Goal: Task Accomplishment & Management: Manage account settings

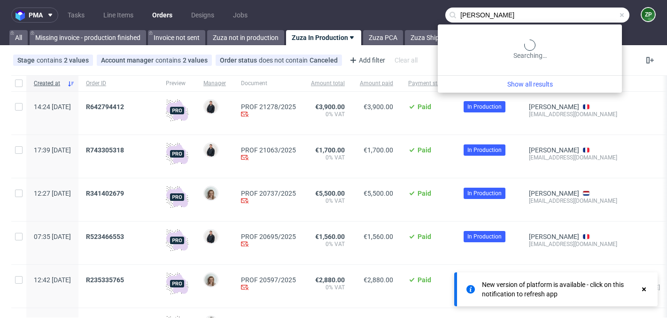
type input "[PERSON_NAME]"
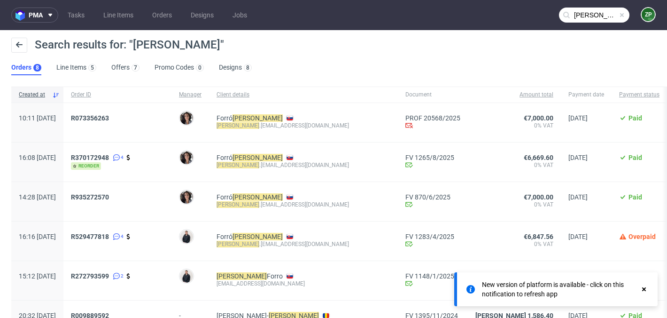
click at [127, 113] on div "R073356263" at bounding box center [117, 122] width 108 height 39
click at [109, 119] on span "R073356263" at bounding box center [90, 118] width 38 height 8
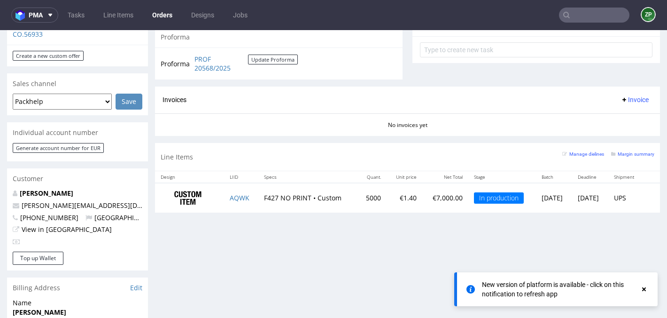
scroll to position [353, 0]
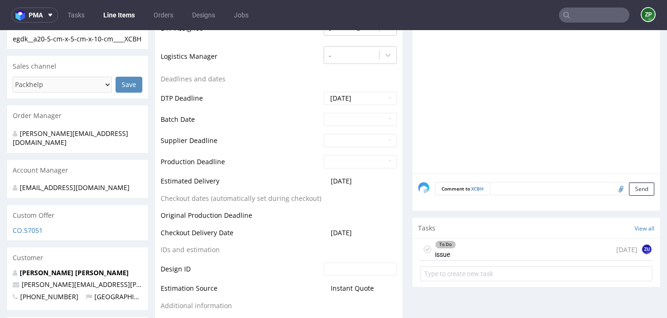
scroll to position [350, 0]
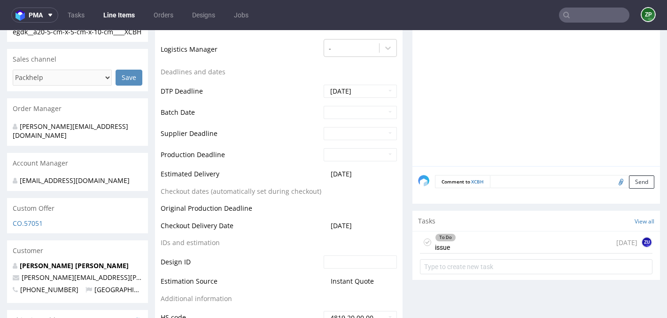
click at [478, 231] on div "To Do issue today zu" at bounding box center [536, 242] width 233 height 22
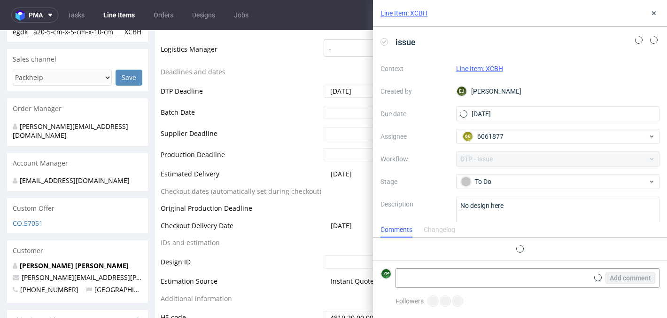
scroll to position [8, 0]
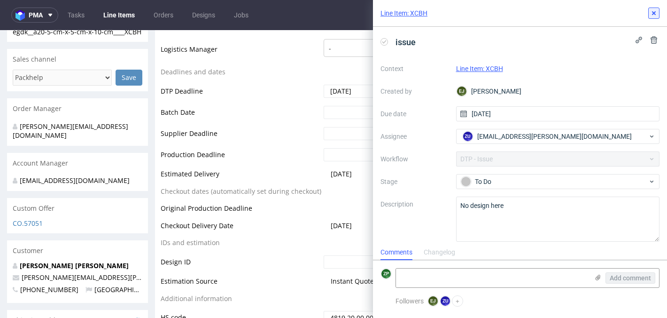
click at [658, 16] on button at bounding box center [653, 13] width 11 height 11
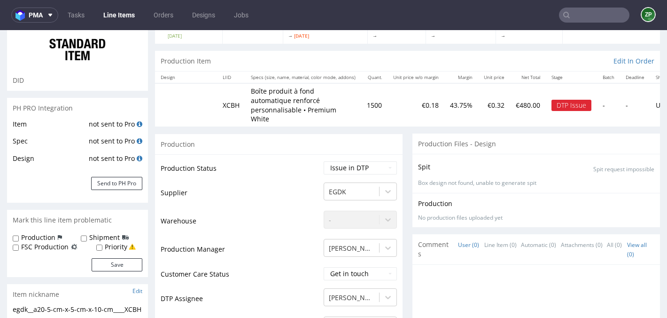
scroll to position [24, 0]
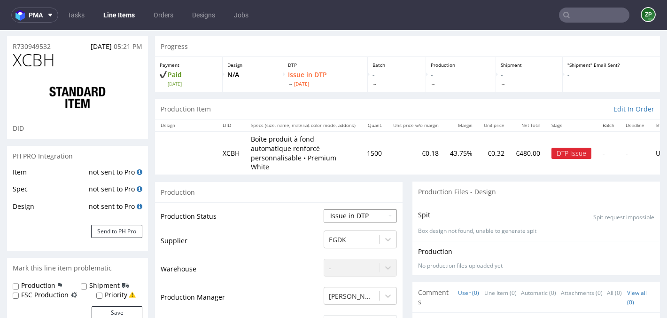
click at [353, 209] on select "Waiting for Artwork Waiting for Diecut Waiting for Mockup Waiting for DTP Waiti…" at bounding box center [360, 215] width 73 height 13
select select "pre_dtp_waiting_for_artwork"
click at [324, 209] on select "Waiting for Artwork Waiting for Diecut Waiting for Mockup Waiting for DTP Waiti…" at bounding box center [360, 215] width 73 height 13
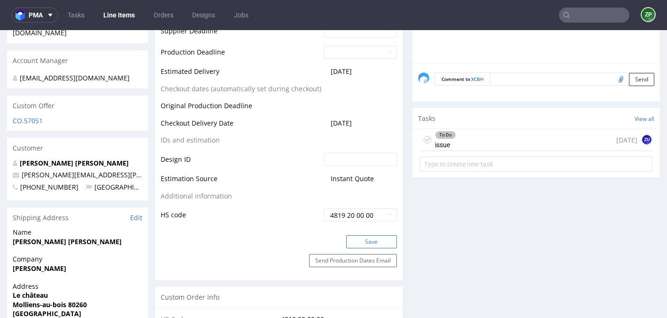
scroll to position [455, 0]
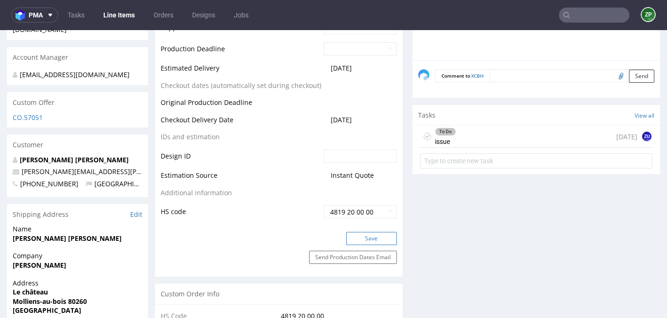
click at [354, 232] on button "Save" at bounding box center [371, 238] width 51 height 13
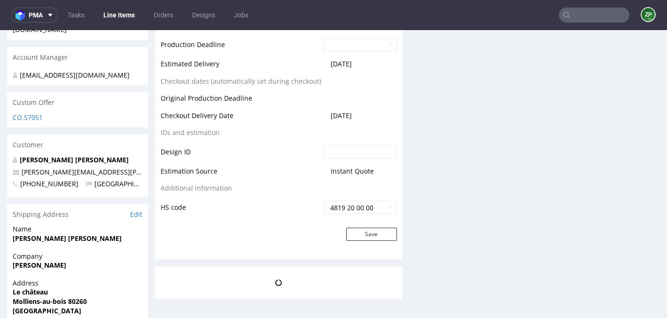
click at [353, 233] on div "Save" at bounding box center [279, 236] width 248 height 19
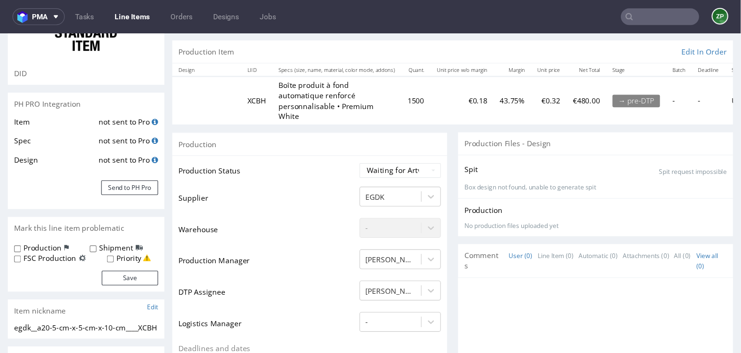
scroll to position [0, 0]
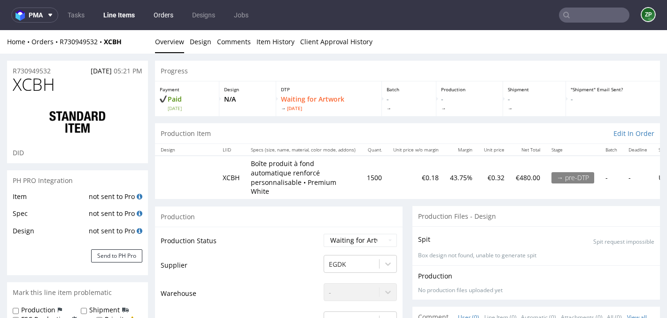
click at [159, 16] on link "Orders" at bounding box center [163, 15] width 31 height 15
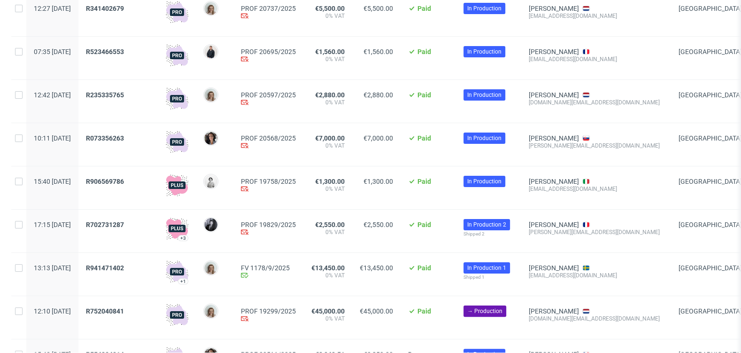
scroll to position [184, 0]
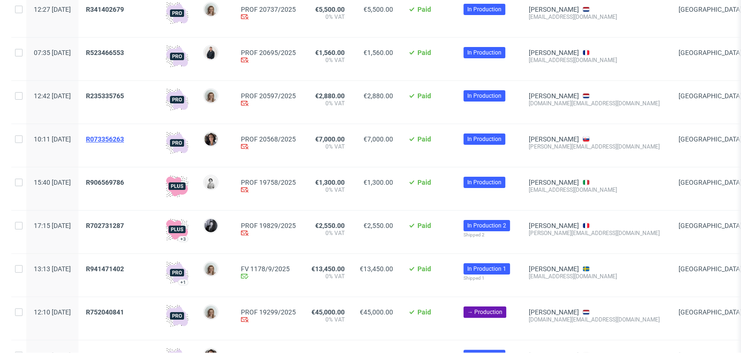
click at [124, 138] on span "R073356263" at bounding box center [105, 139] width 38 height 8
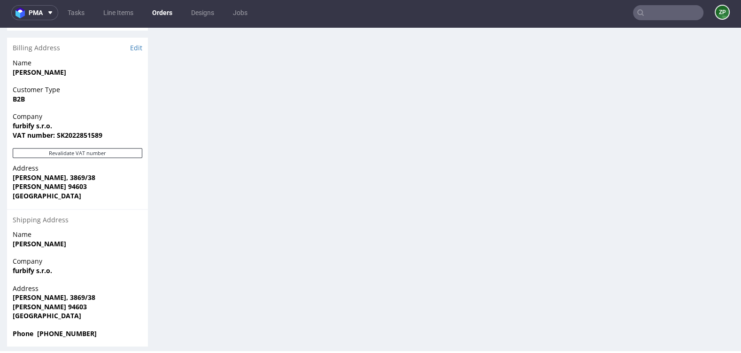
scroll to position [596, 0]
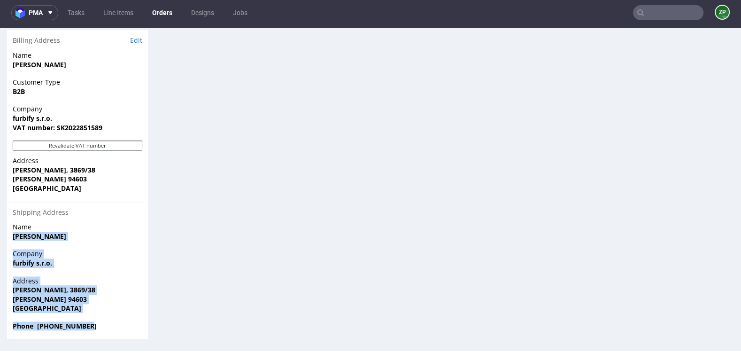
drag, startPoint x: 88, startPoint y: 326, endPoint x: 11, endPoint y: 234, distance: 119.7
click at [11, 234] on section "Billing Address Edit Name Forró Tibor Customer Type B2B Company furbify s.r.o. …" at bounding box center [77, 184] width 141 height 309
copy section "Forró Tibor Company furbify s.r.o. Address Osada Reviczkého, 3869/38 Kolárovo 9…"
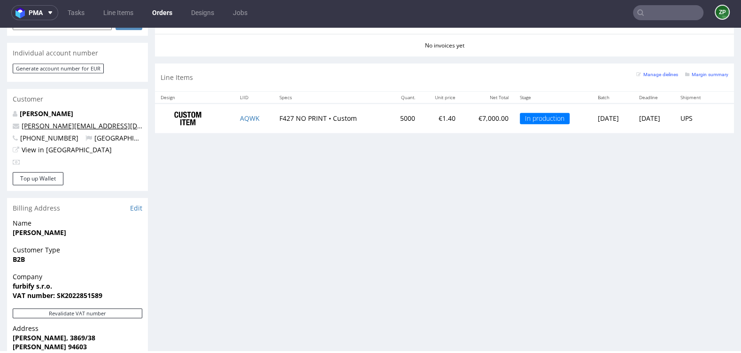
scroll to position [427, 0]
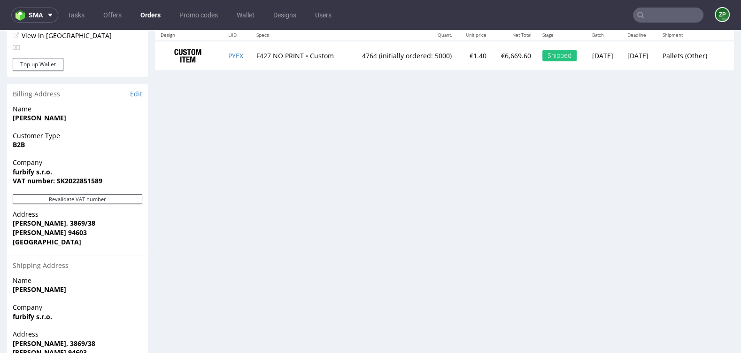
scroll to position [598, 0]
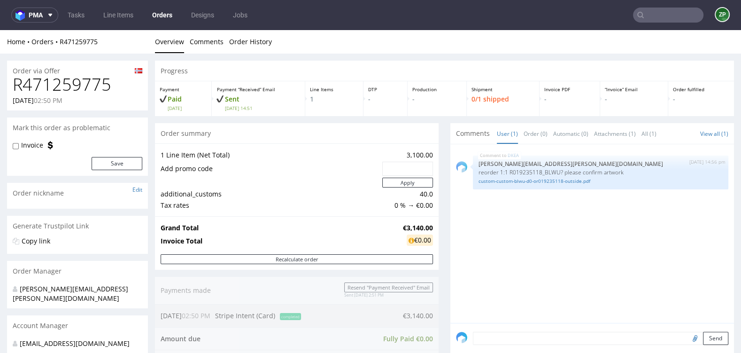
click at [169, 16] on link "Orders" at bounding box center [162, 15] width 31 height 15
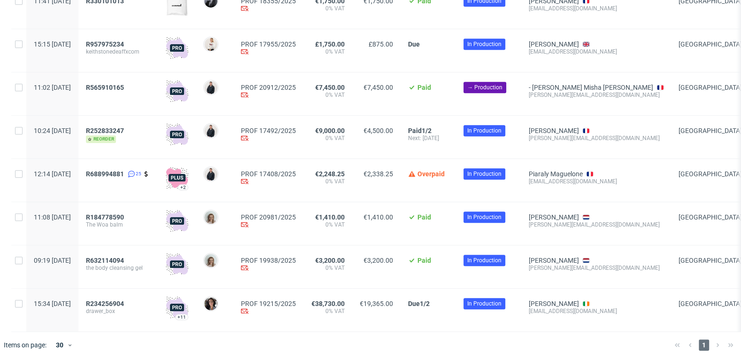
scroll to position [679, 0]
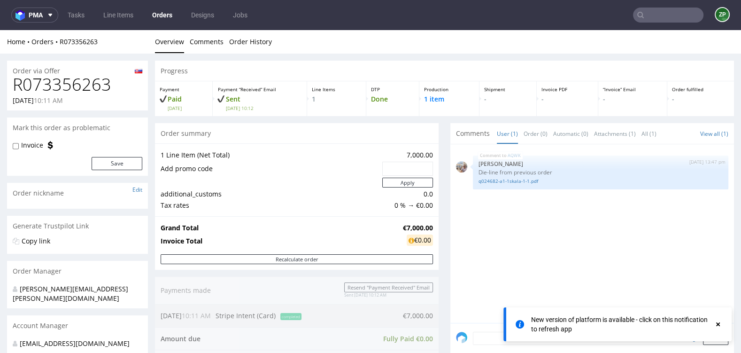
scroll to position [353, 0]
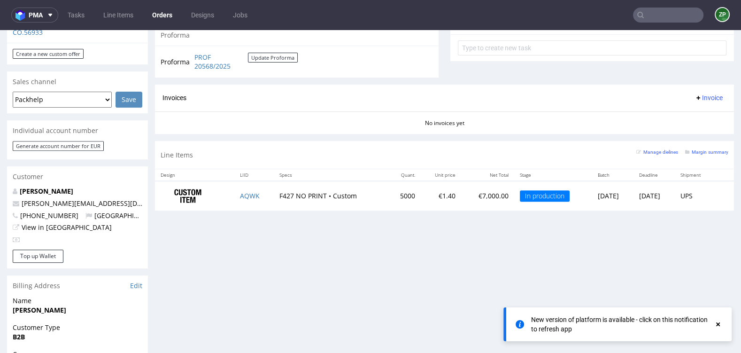
click at [162, 16] on link "Orders" at bounding box center [162, 15] width 31 height 15
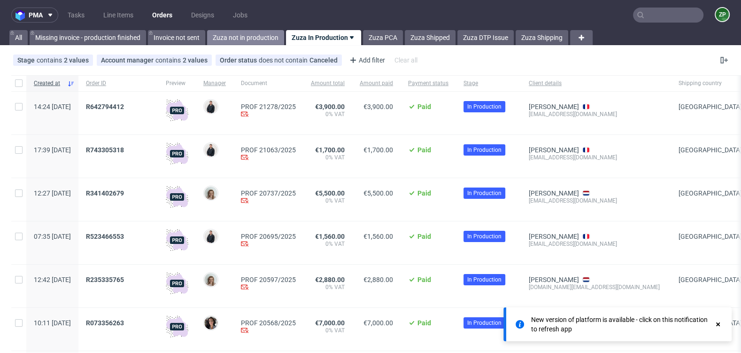
click at [249, 37] on link "Zuza not in production" at bounding box center [245, 37] width 77 height 15
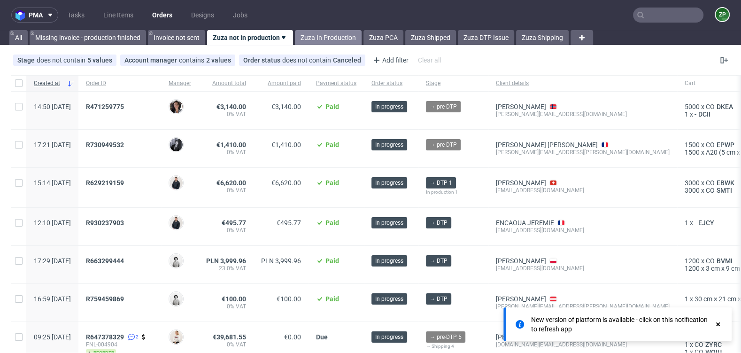
click at [326, 35] on link "Zuza In Production" at bounding box center [328, 37] width 67 height 15
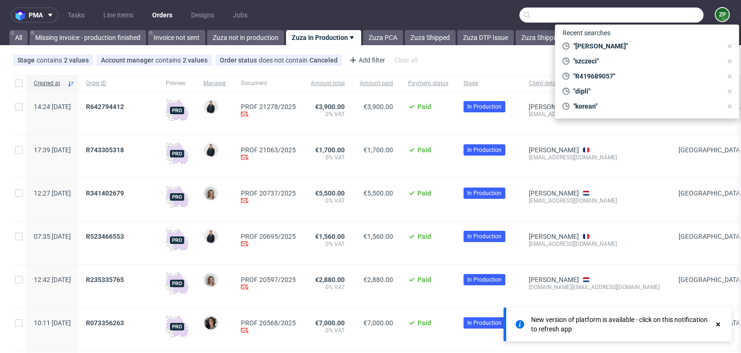
click at [667, 22] on input "text" at bounding box center [612, 15] width 184 height 15
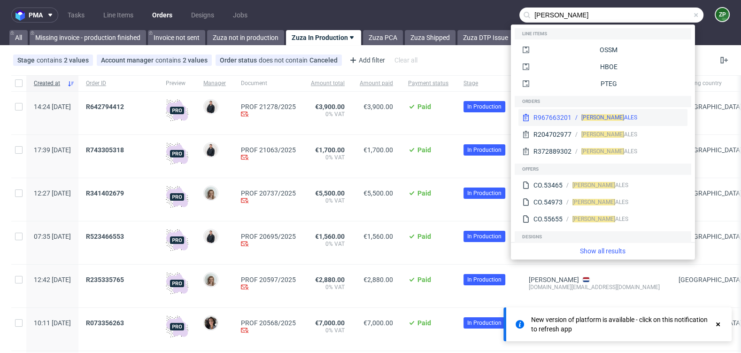
type input "[PERSON_NAME]"
click at [634, 123] on div "R967663201 [PERSON_NAME]" at bounding box center [603, 117] width 169 height 17
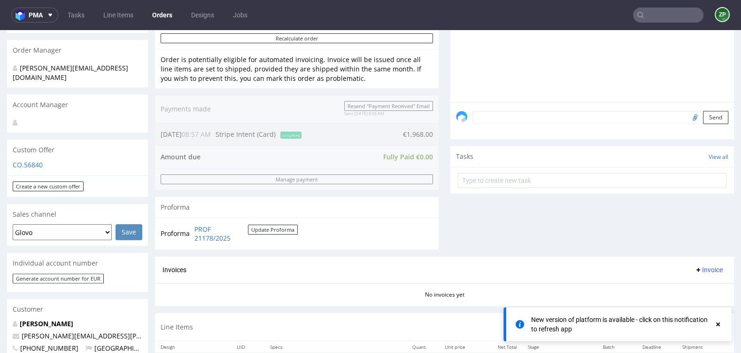
scroll to position [215, 0]
